Goal: Task Accomplishment & Management: Manage account settings

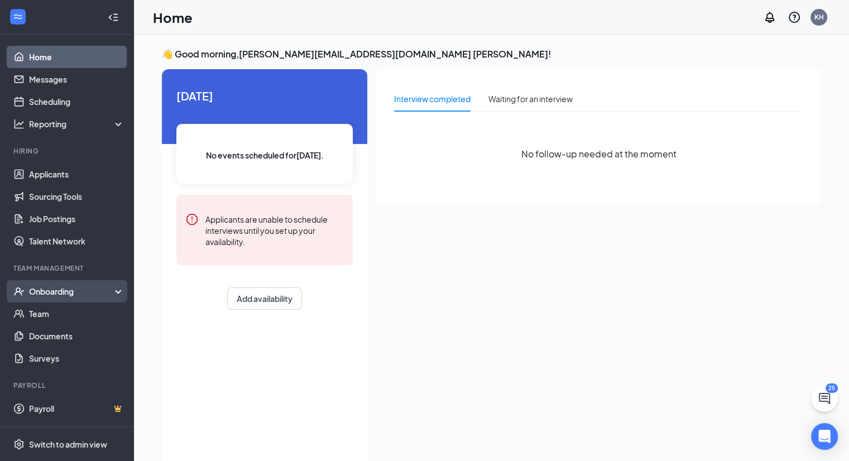
click at [48, 294] on div "Onboarding" at bounding box center [72, 291] width 86 height 11
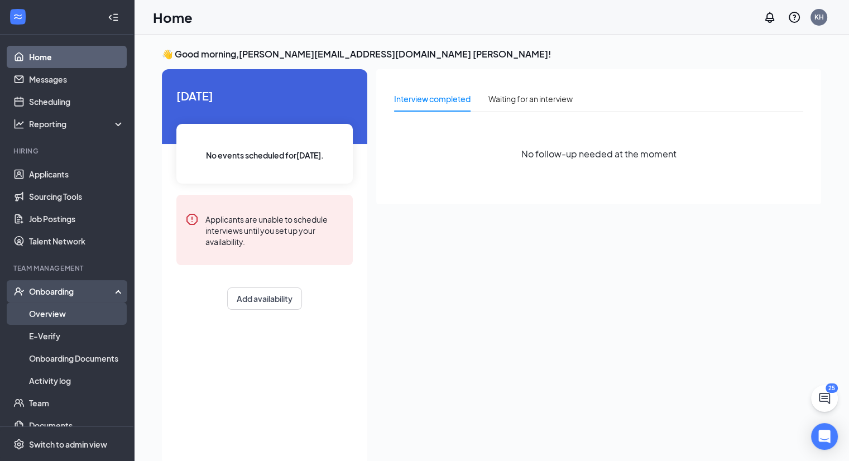
click at [57, 316] on link "Overview" at bounding box center [76, 313] width 95 height 22
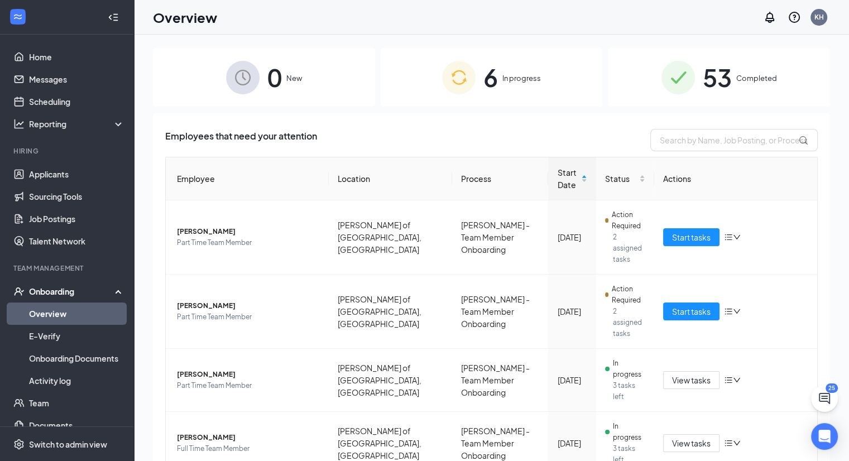
click at [501, 80] on div "6 In progress" at bounding box center [492, 77] width 222 height 59
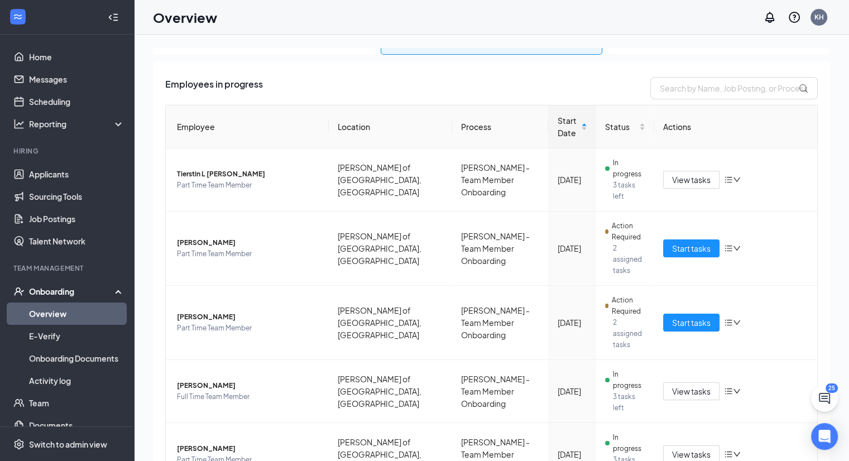
scroll to position [75, 0]
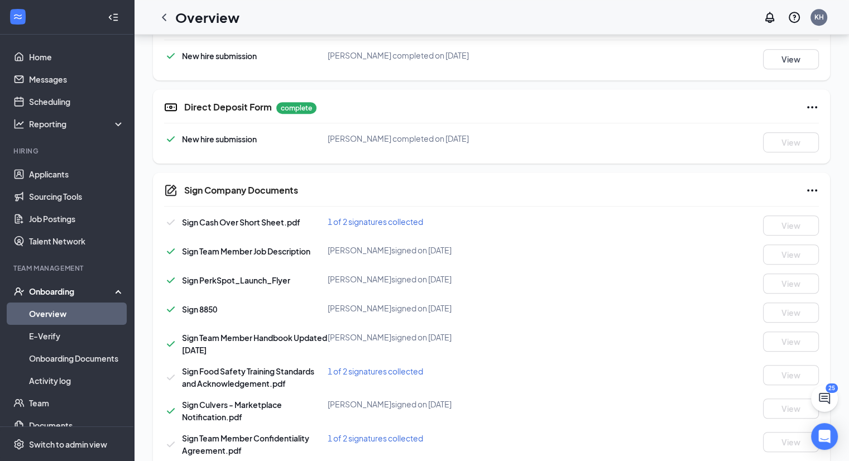
scroll to position [655, 0]
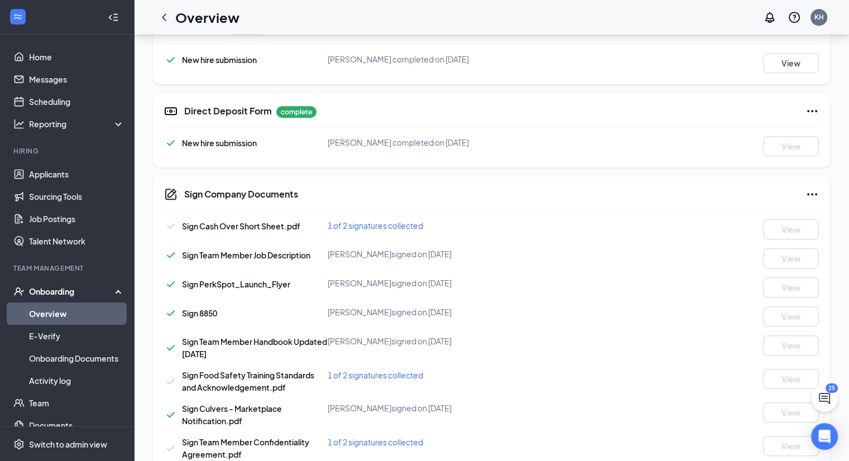
click at [336, 226] on span "1 of 2 signatures collected" at bounding box center [375, 225] width 95 height 10
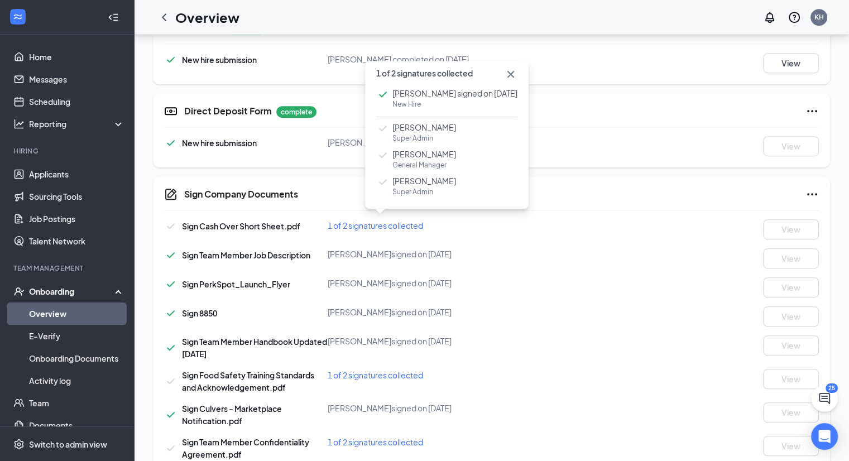
click at [505, 74] on icon "Cross" at bounding box center [510, 74] width 13 height 13
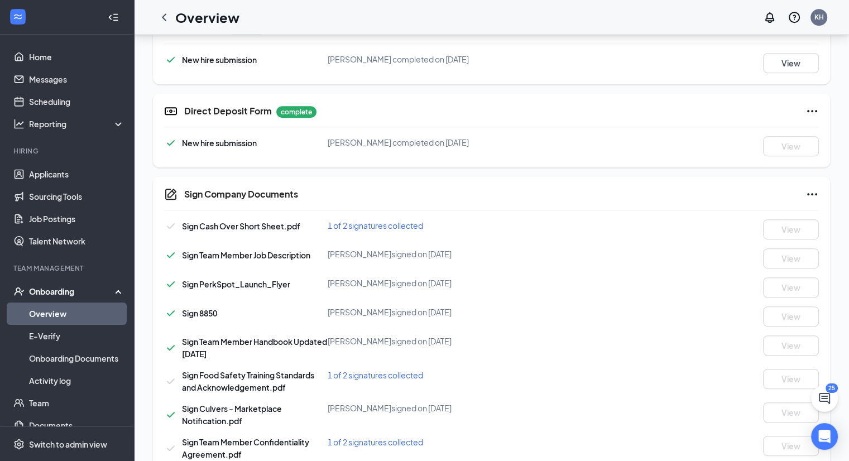
click at [342, 373] on span "1 of 2 signatures collected" at bounding box center [375, 375] width 95 height 10
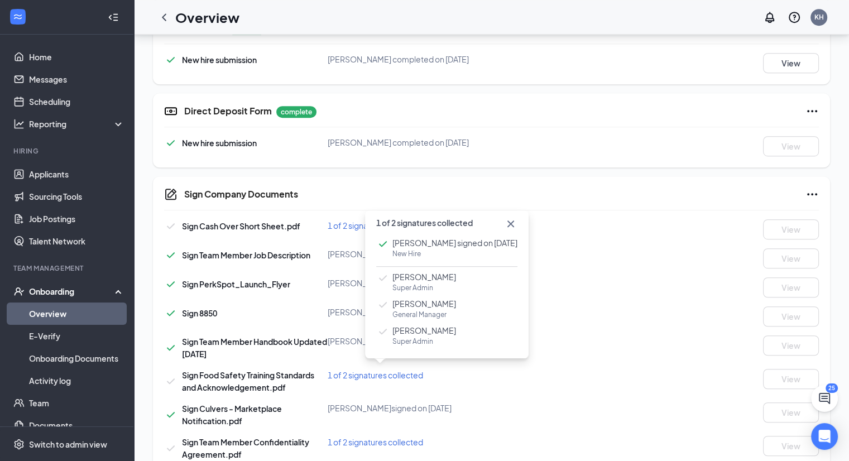
click at [504, 221] on icon "Cross" at bounding box center [510, 223] width 13 height 13
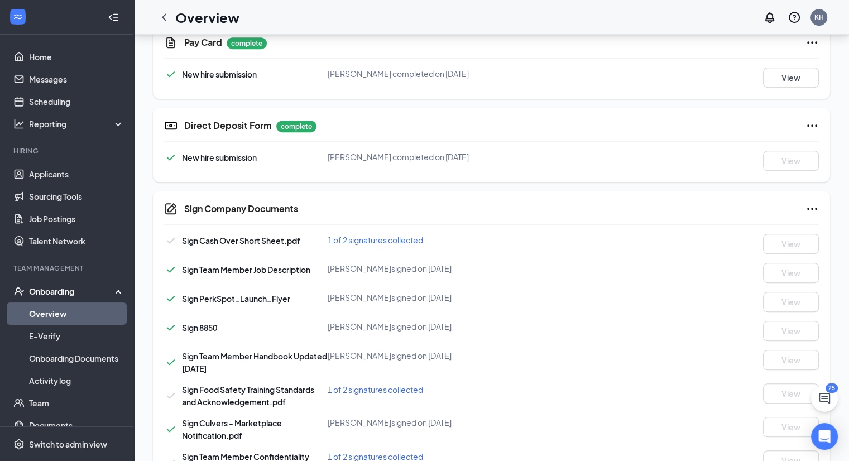
scroll to position [632, 0]
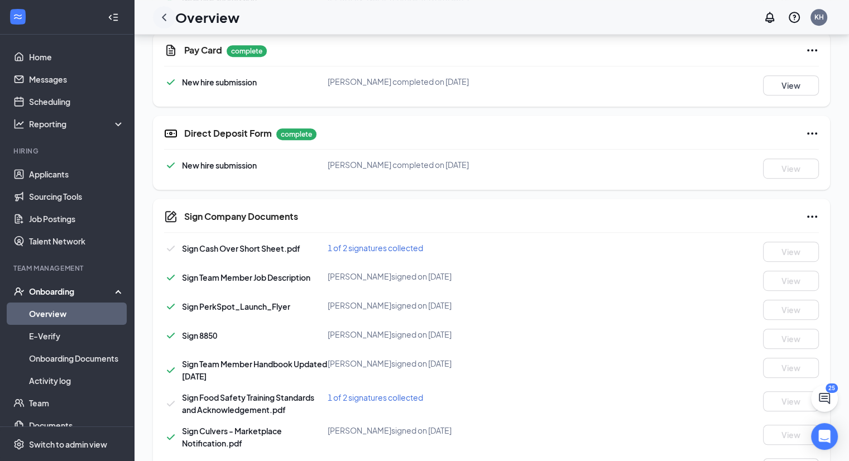
click at [170, 21] on icon "ChevronLeft" at bounding box center [163, 17] width 13 height 13
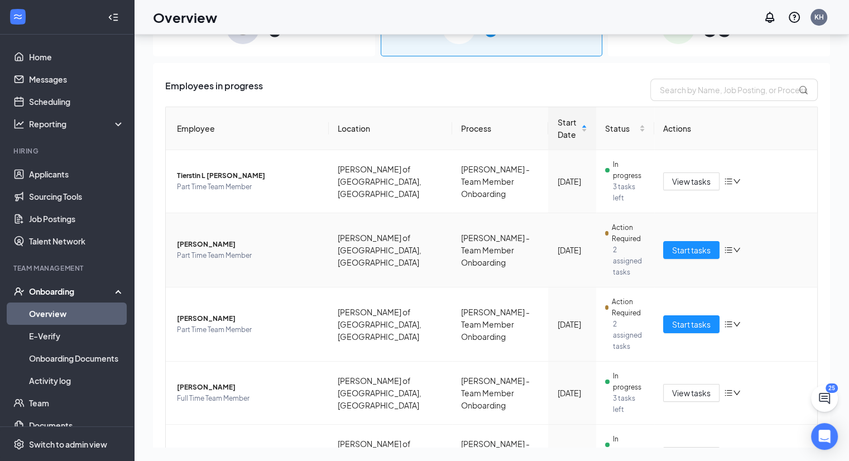
scroll to position [50, 0]
click at [672, 450] on span "View tasks" at bounding box center [691, 456] width 39 height 12
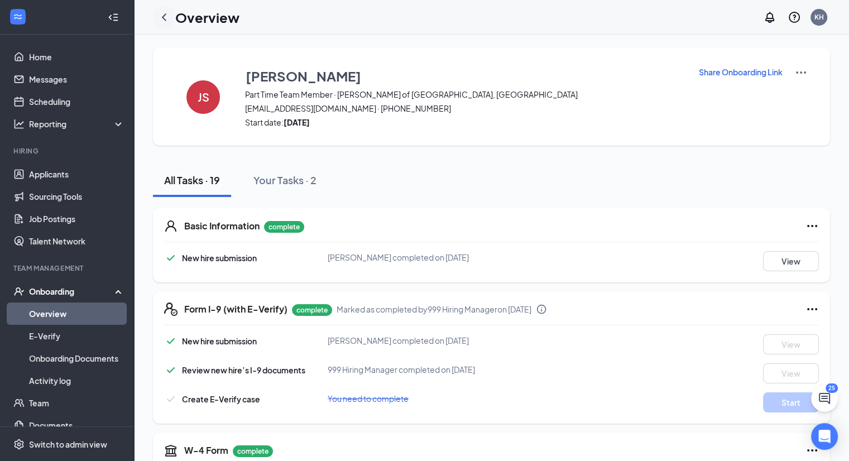
click at [162, 19] on icon "ChevronLeft" at bounding box center [163, 17] width 13 height 13
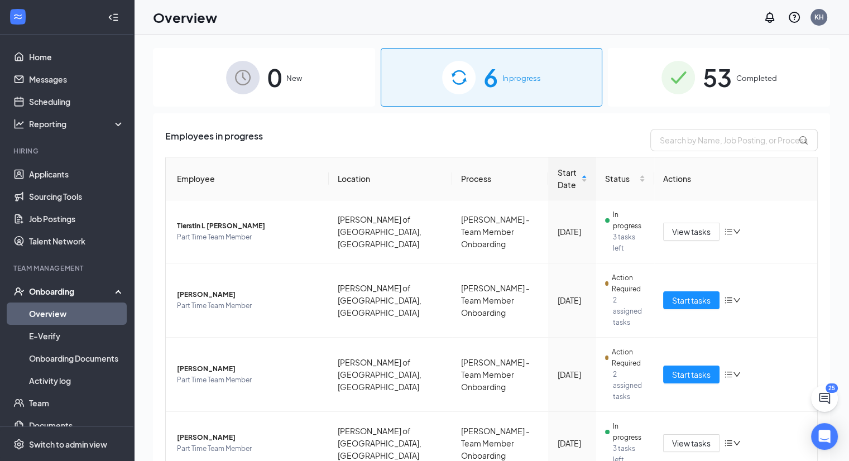
scroll to position [75, 0]
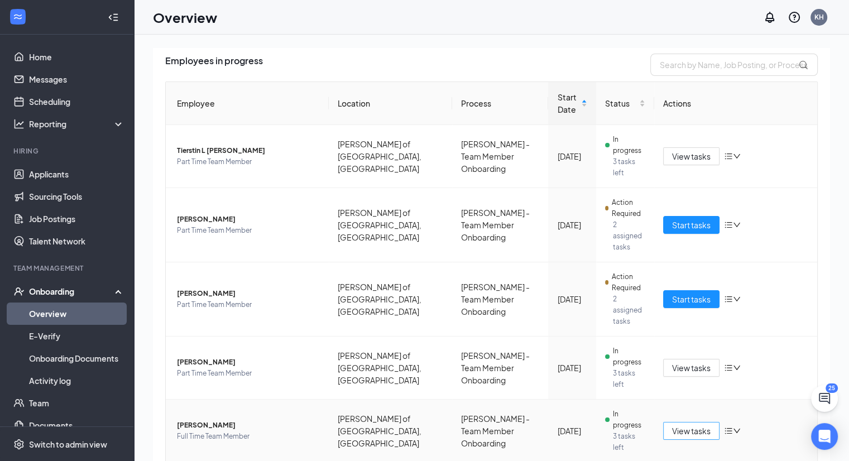
click at [675, 425] on span "View tasks" at bounding box center [691, 431] width 39 height 12
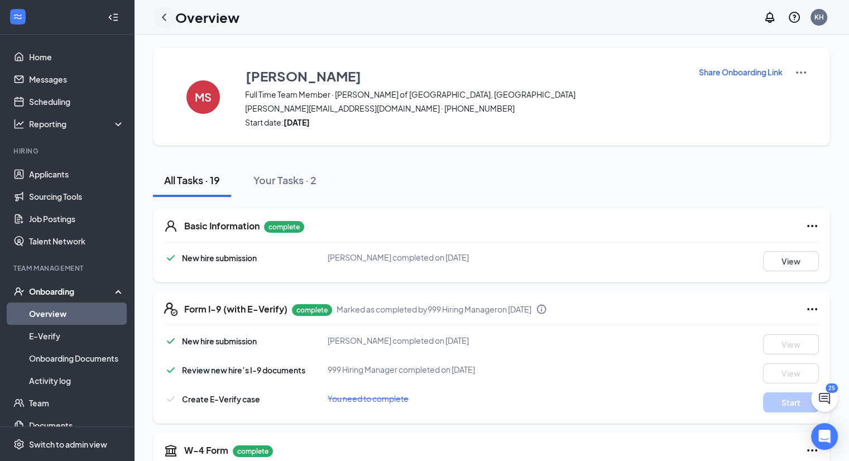
click at [164, 16] on icon "ChevronLeft" at bounding box center [164, 16] width 4 height 7
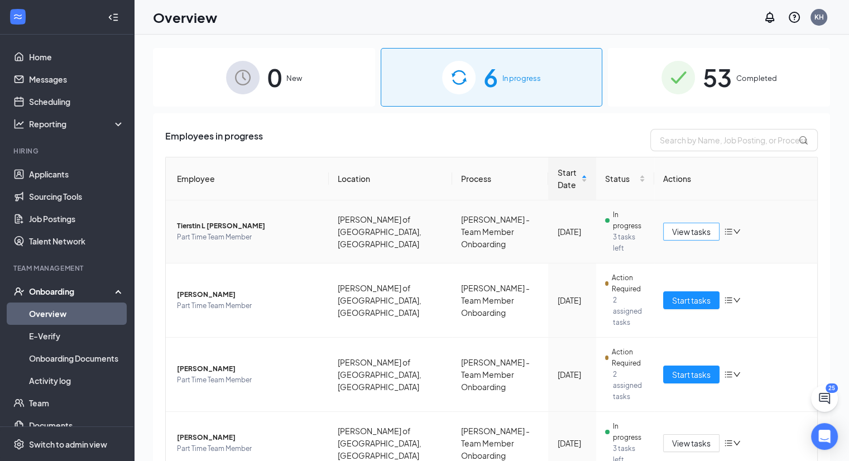
click at [674, 228] on button "View tasks" at bounding box center [691, 232] width 56 height 18
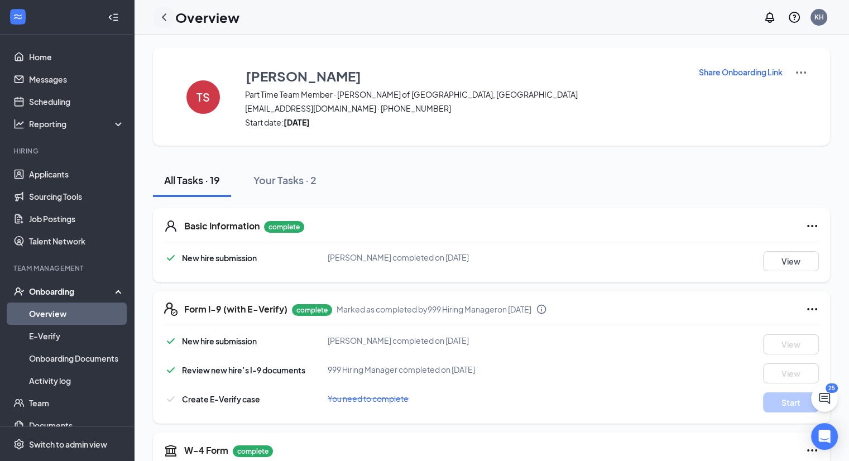
click at [164, 17] on icon "ChevronLeft" at bounding box center [163, 17] width 13 height 13
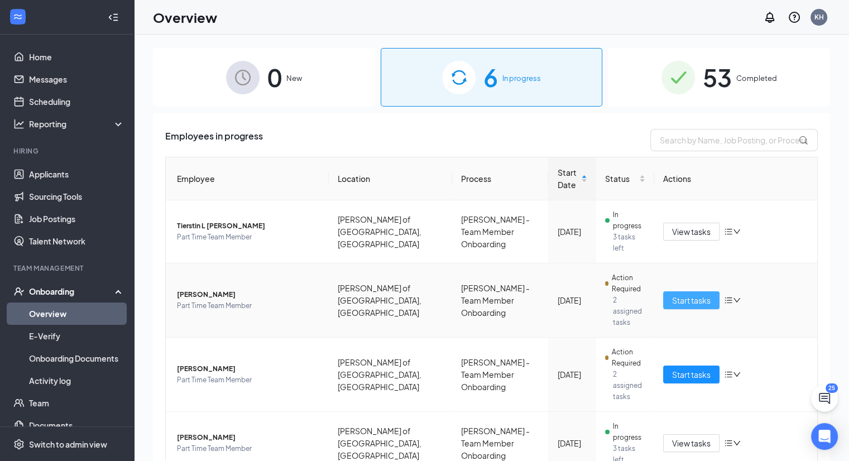
click at [699, 294] on span "Start tasks" at bounding box center [691, 300] width 39 height 12
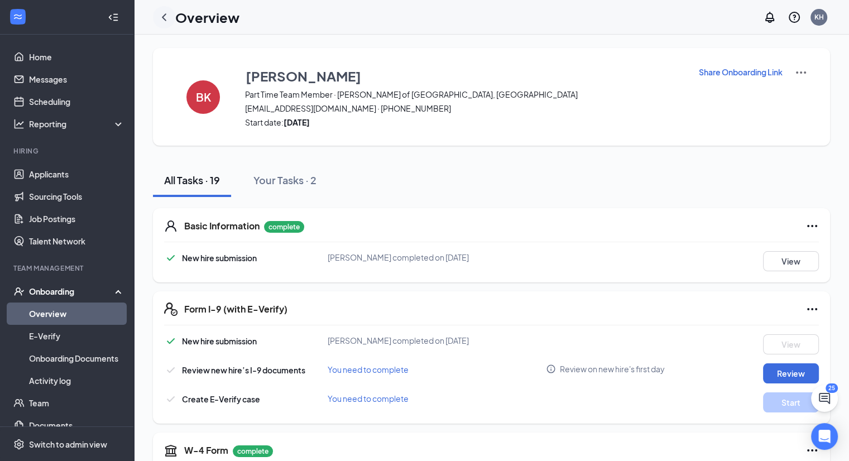
click at [169, 13] on icon "ChevronLeft" at bounding box center [163, 17] width 13 height 13
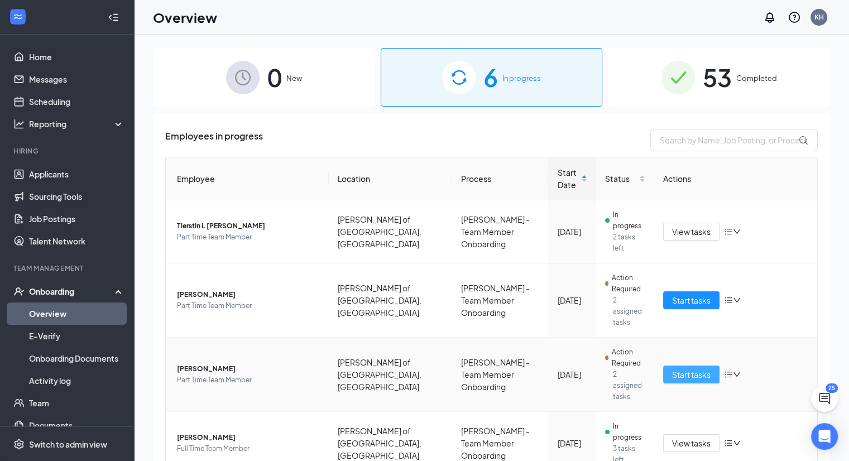
click at [675, 368] on span "Start tasks" at bounding box center [691, 374] width 39 height 12
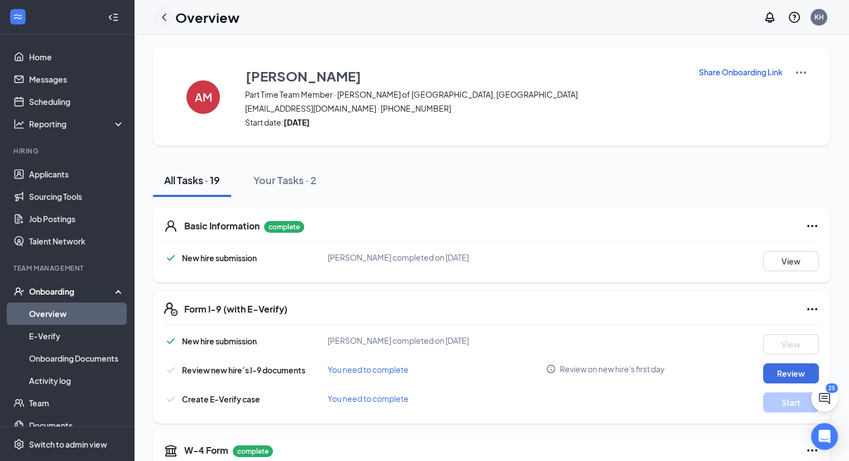
click at [164, 22] on icon "ChevronLeft" at bounding box center [163, 17] width 13 height 13
